Goal: Task Accomplishment & Management: Use online tool/utility

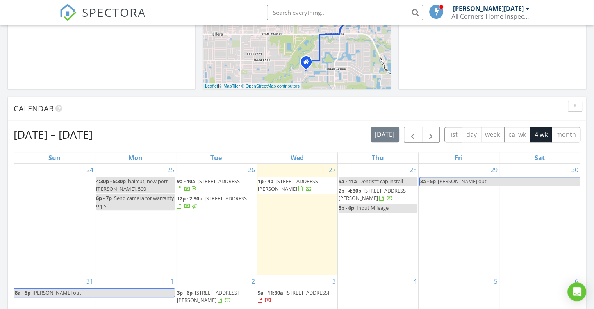
scroll to position [273, 0]
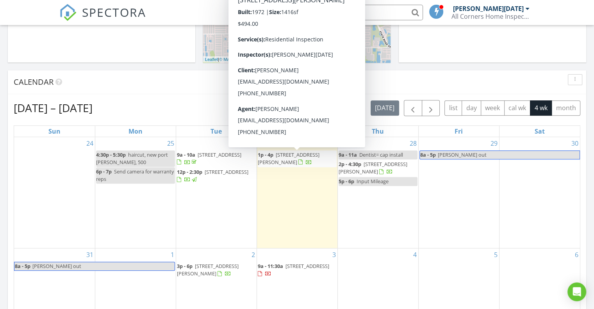
click at [304, 154] on span "6505 Polk St, New Port Richey 34653" at bounding box center [289, 158] width 62 height 14
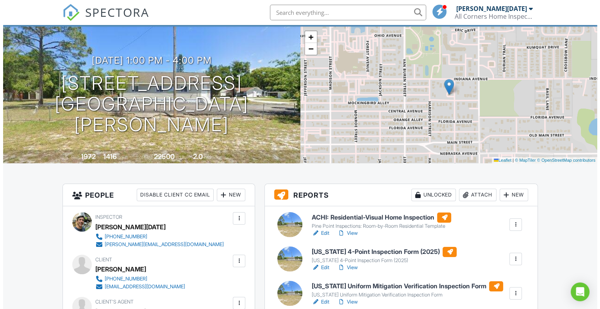
scroll to position [78, 0]
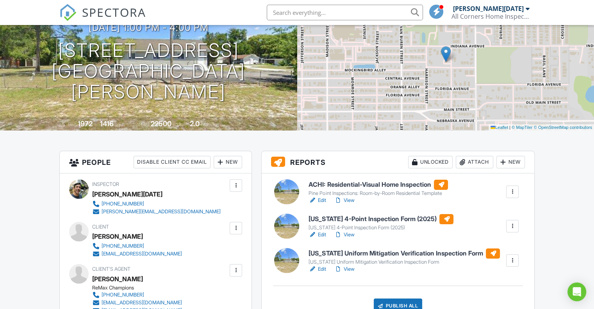
click at [509, 193] on div at bounding box center [512, 192] width 8 height 8
click at [490, 250] on div "Delete" at bounding box center [489, 252] width 16 height 9
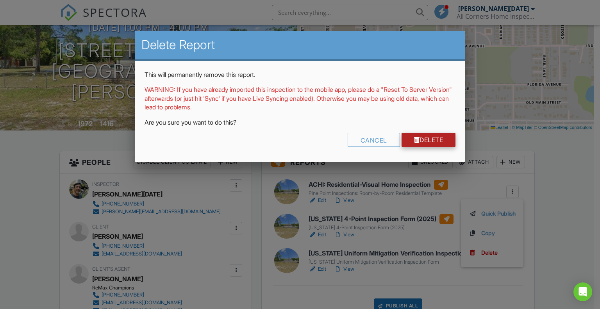
click at [429, 138] on link "Delete" at bounding box center [428, 140] width 54 height 14
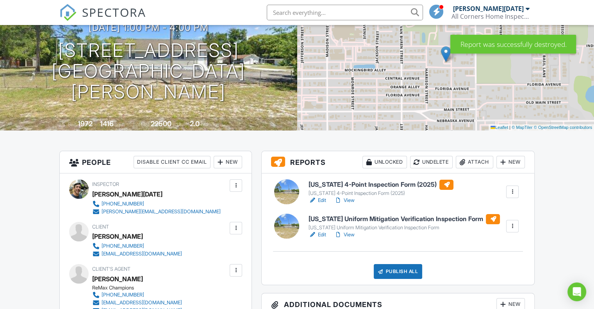
click at [513, 162] on div "New" at bounding box center [510, 162] width 28 height 12
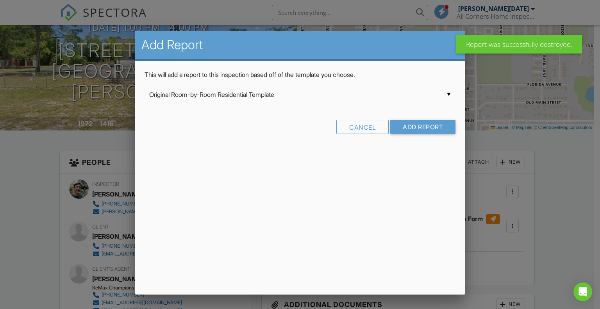
click at [387, 98] on div "▼ Original Room-by-Room Residential Template Original Room-by-Room Residential …" at bounding box center [300, 94] width 302 height 19
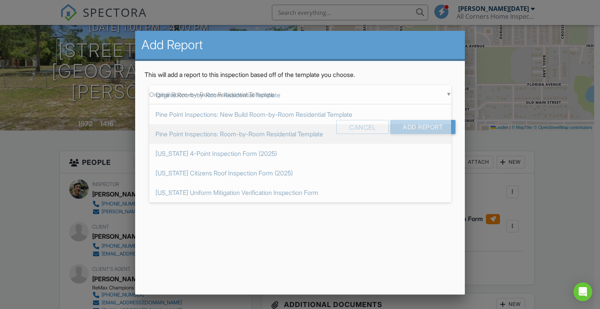
click at [328, 132] on span "Pine Point Inspections: Room-by-Room Residential Template" at bounding box center [300, 134] width 302 height 20
type input "Pine Point Inspections: Room-by-Room Residential Template"
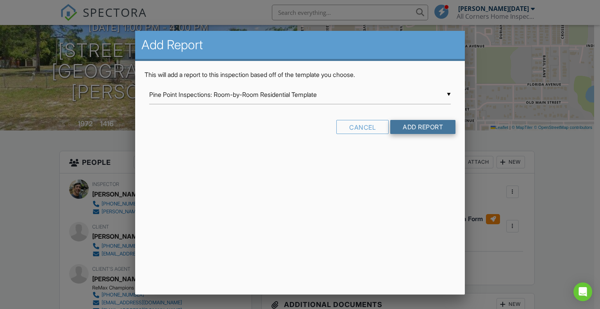
click at [428, 128] on input "Add Report" at bounding box center [422, 127] width 65 height 14
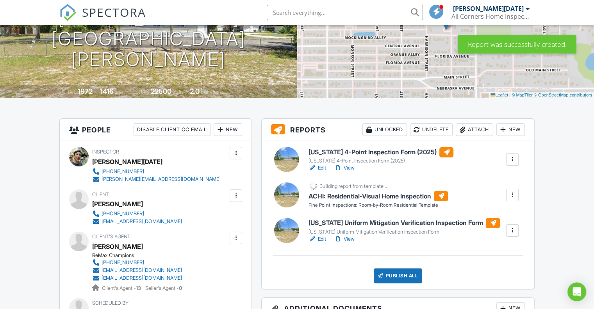
scroll to position [117, 0]
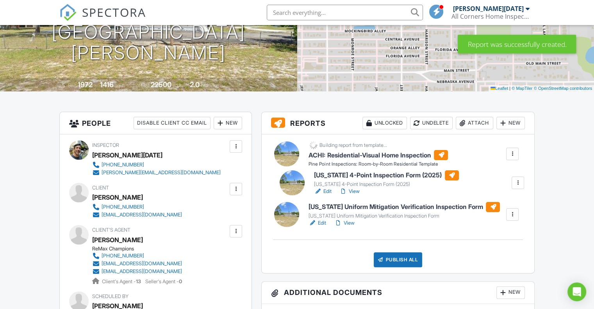
drag, startPoint x: 367, startPoint y: 144, endPoint x: 372, endPoint y: 174, distance: 30.1
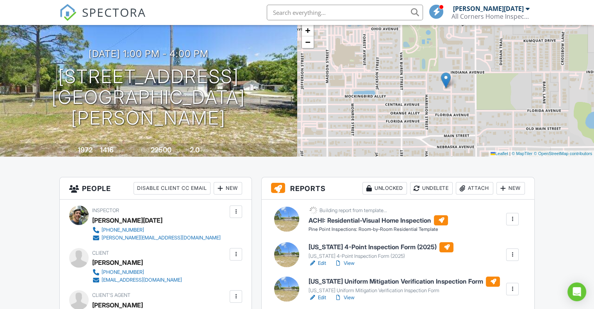
scroll to position [39, 0]
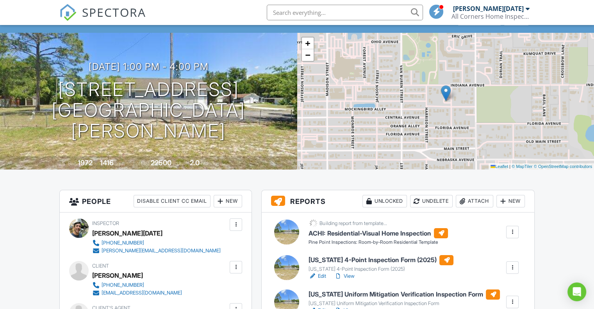
click at [123, 10] on span "SPECTORA" at bounding box center [114, 12] width 64 height 16
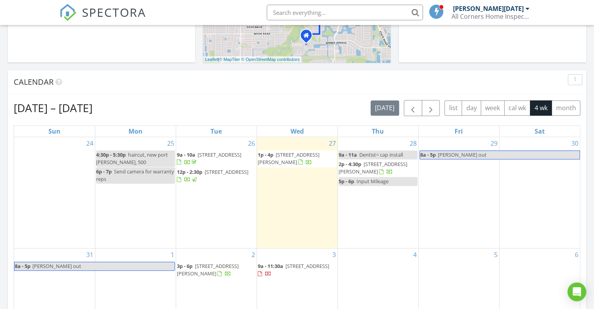
scroll to position [351, 0]
